Goal: Task Accomplishment & Management: Use online tool/utility

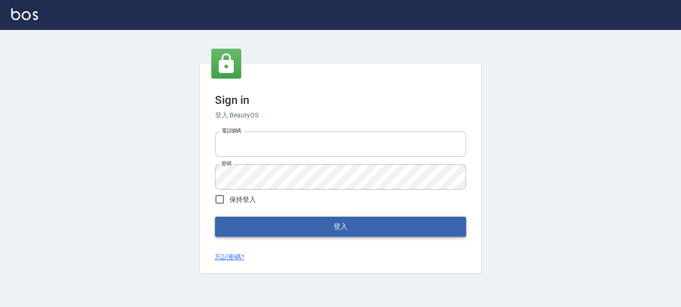
type input "0289832082"
click at [316, 220] on button "登入" at bounding box center [340, 227] width 251 height 20
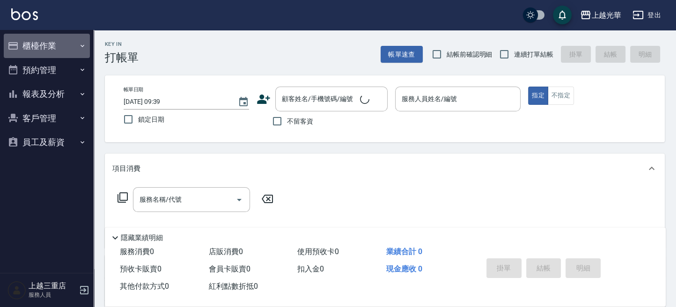
click at [28, 44] on button "櫃檯作業" at bounding box center [47, 46] width 86 height 24
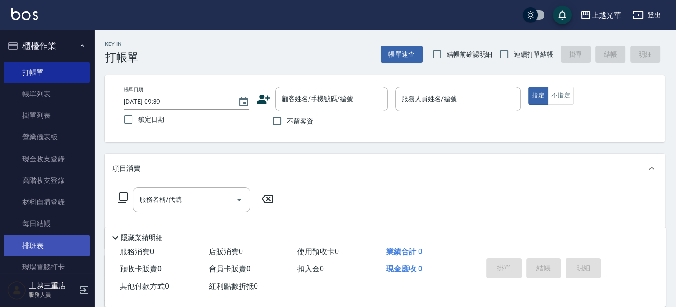
click at [60, 256] on link "排班表" at bounding box center [47, 246] width 86 height 22
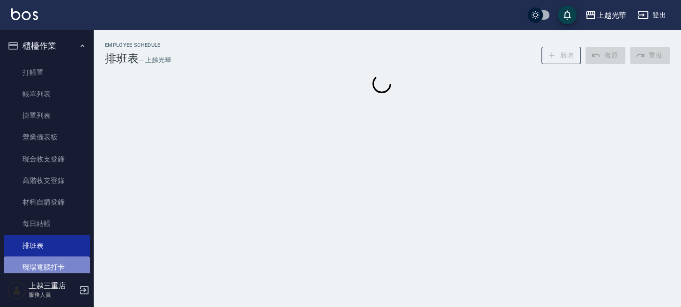
click at [60, 265] on link "現場電腦打卡" at bounding box center [47, 267] width 86 height 22
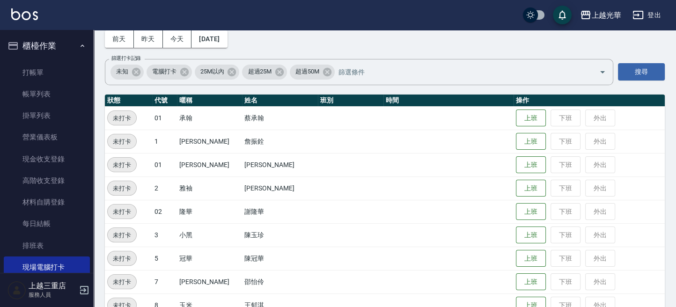
scroll to position [62, 0]
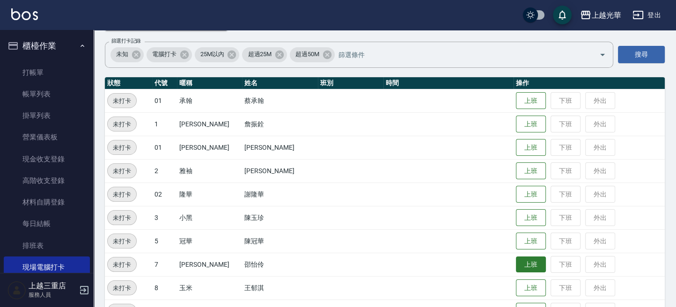
click at [522, 266] on button "上班" at bounding box center [531, 264] width 30 height 16
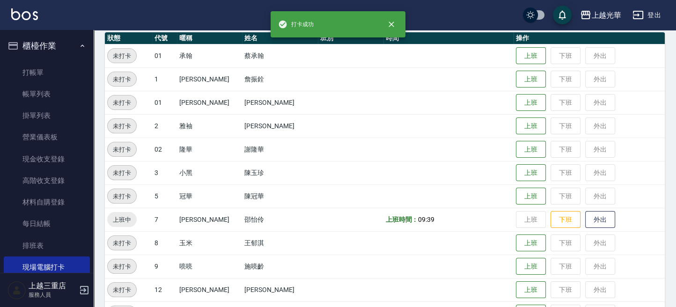
scroll to position [124, 0]
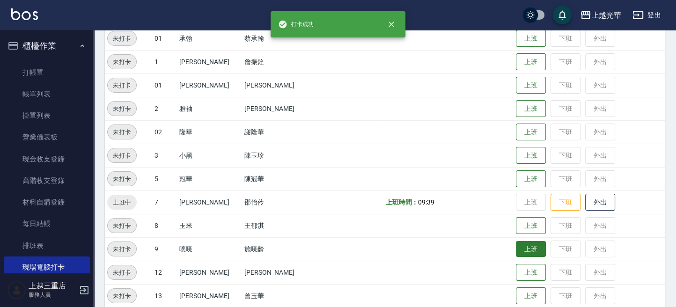
click at [516, 250] on button "上班" at bounding box center [531, 249] width 30 height 16
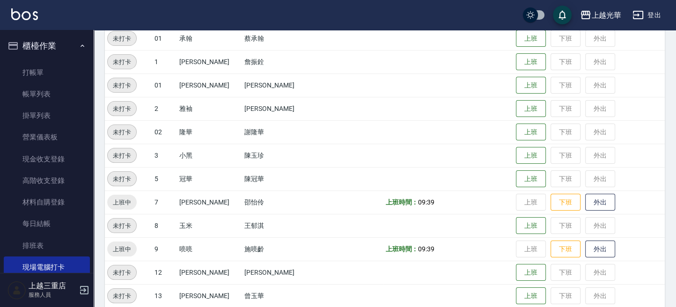
scroll to position [116, 0]
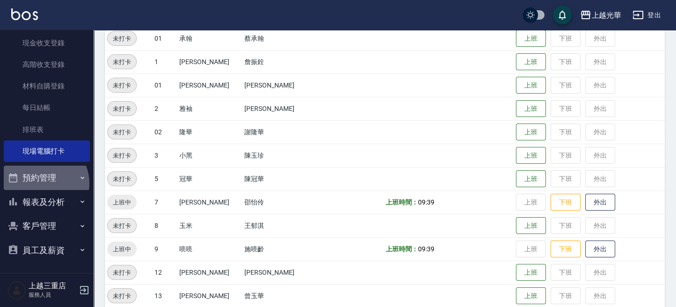
click at [42, 183] on button "預約管理" at bounding box center [47, 178] width 86 height 24
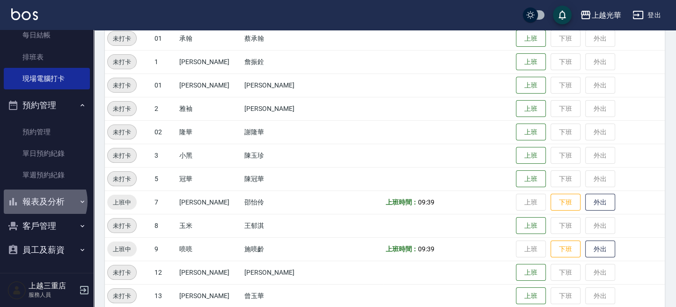
drag, startPoint x: 44, startPoint y: 201, endPoint x: 44, endPoint y: 211, distance: 9.8
click at [44, 202] on button "報表及分析" at bounding box center [47, 202] width 86 height 24
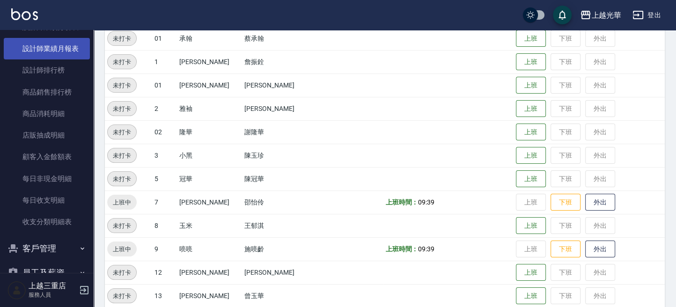
scroll to position [376, 0]
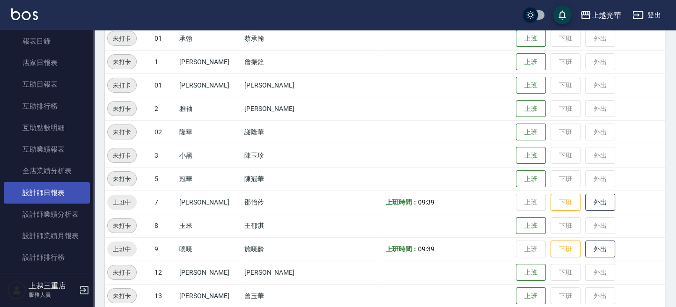
click at [59, 201] on link "設計師日報表" at bounding box center [47, 193] width 86 height 22
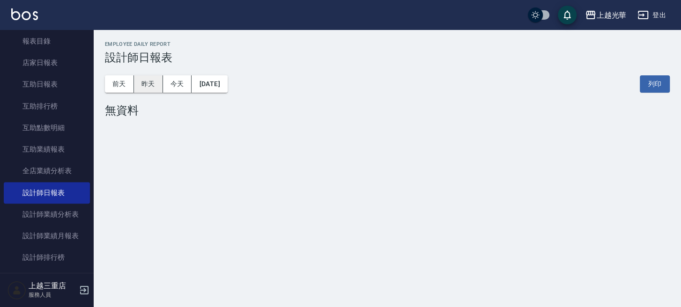
click at [139, 86] on button "昨天" at bounding box center [148, 83] width 29 height 17
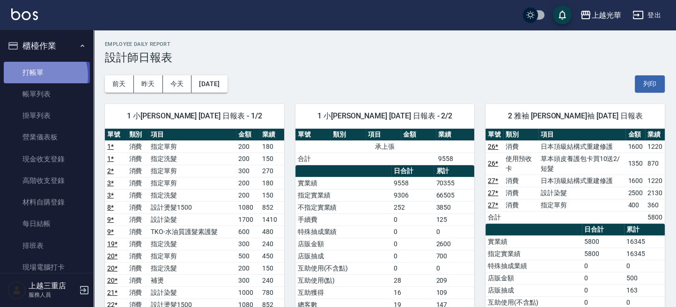
click at [39, 75] on link "打帳單" at bounding box center [47, 73] width 86 height 22
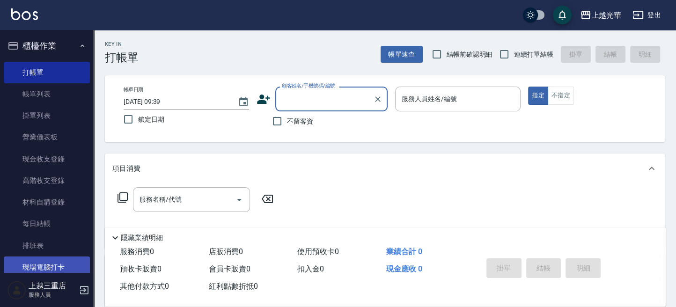
click at [20, 261] on link "現場電腦打卡" at bounding box center [47, 267] width 86 height 22
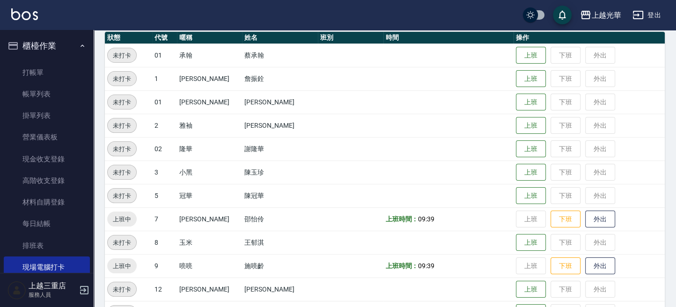
scroll to position [124, 0]
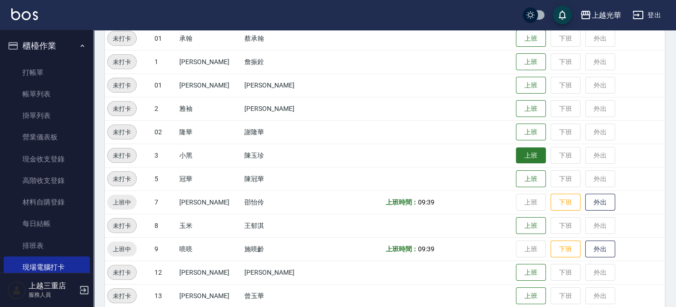
click at [516, 157] on button "上班" at bounding box center [531, 155] width 30 height 16
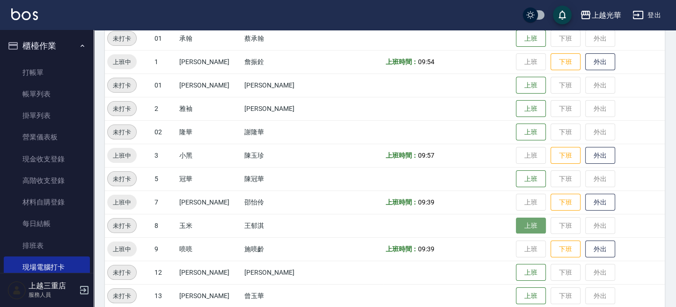
click at [516, 219] on button "上班" at bounding box center [531, 226] width 30 height 16
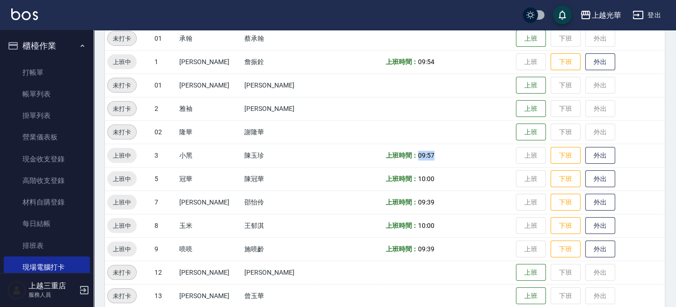
drag, startPoint x: 415, startPoint y: 158, endPoint x: 417, endPoint y: 147, distance: 10.6
click at [396, 152] on td "上班時間： 09:57" at bounding box center [448, 155] width 130 height 23
click at [487, 146] on td "上班時間： 09:57" at bounding box center [448, 155] width 130 height 23
